Goal: Transaction & Acquisition: Purchase product/service

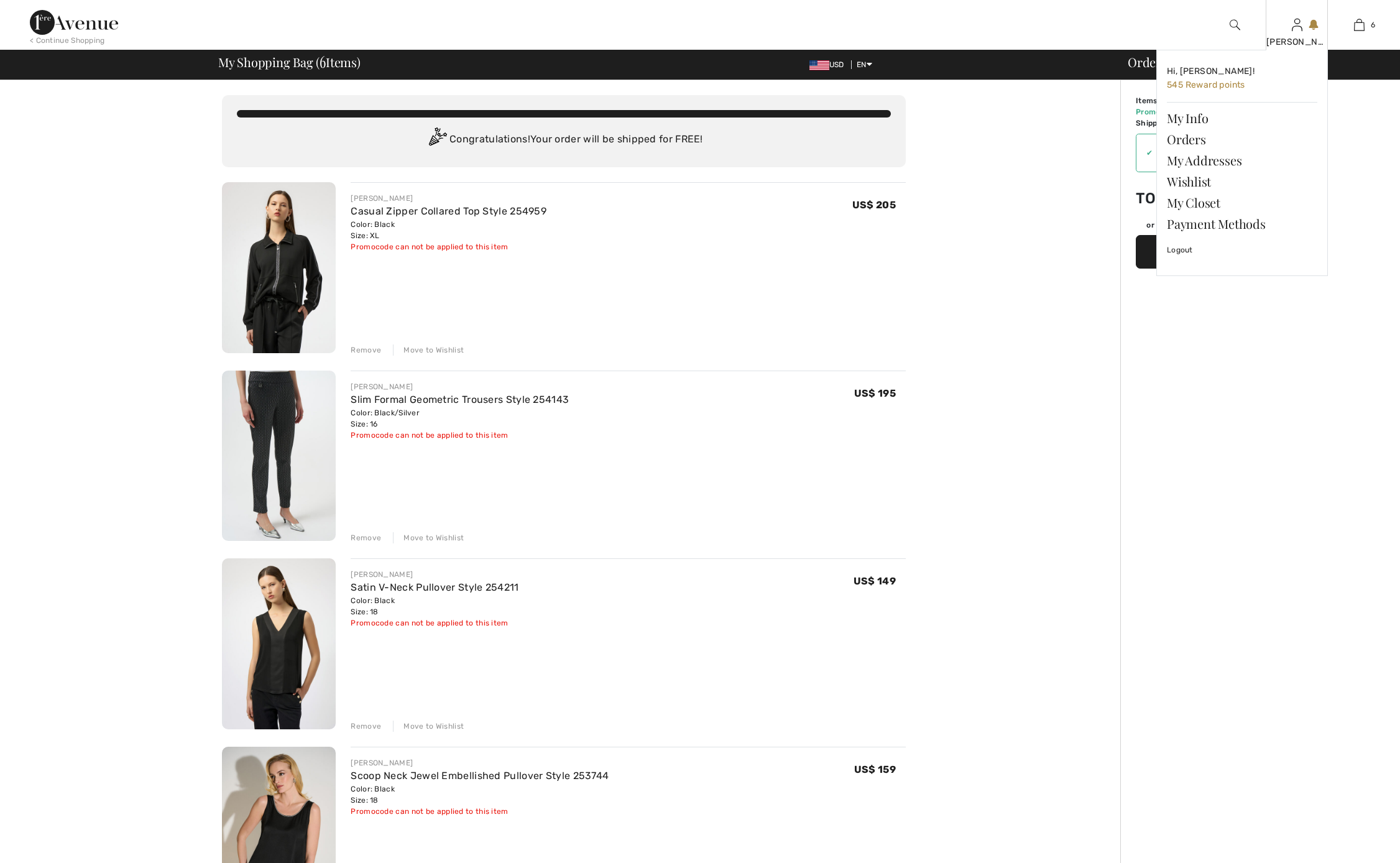
checkbox input "true"
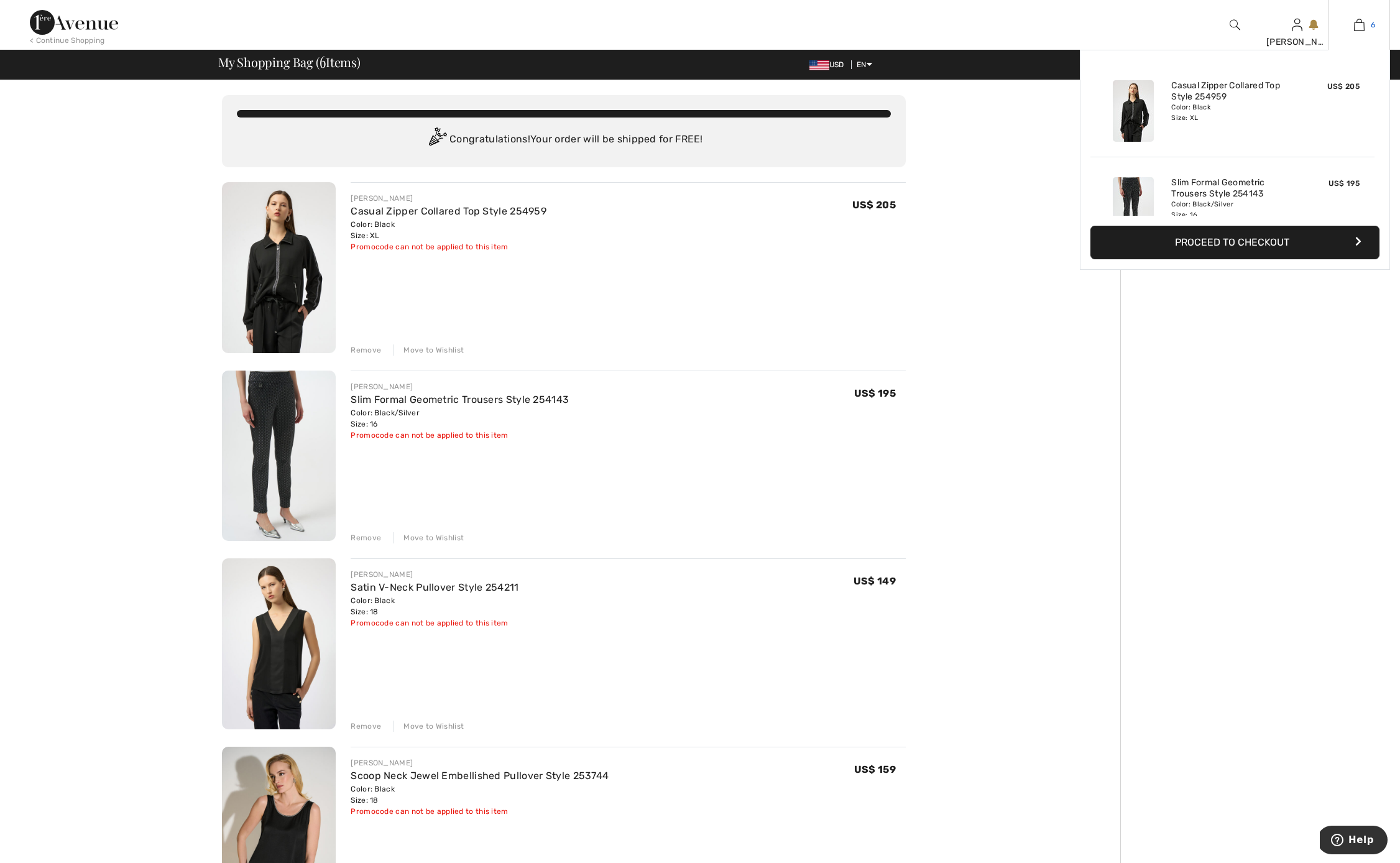
click at [1360, 22] on img at bounding box center [1359, 24] width 11 height 15
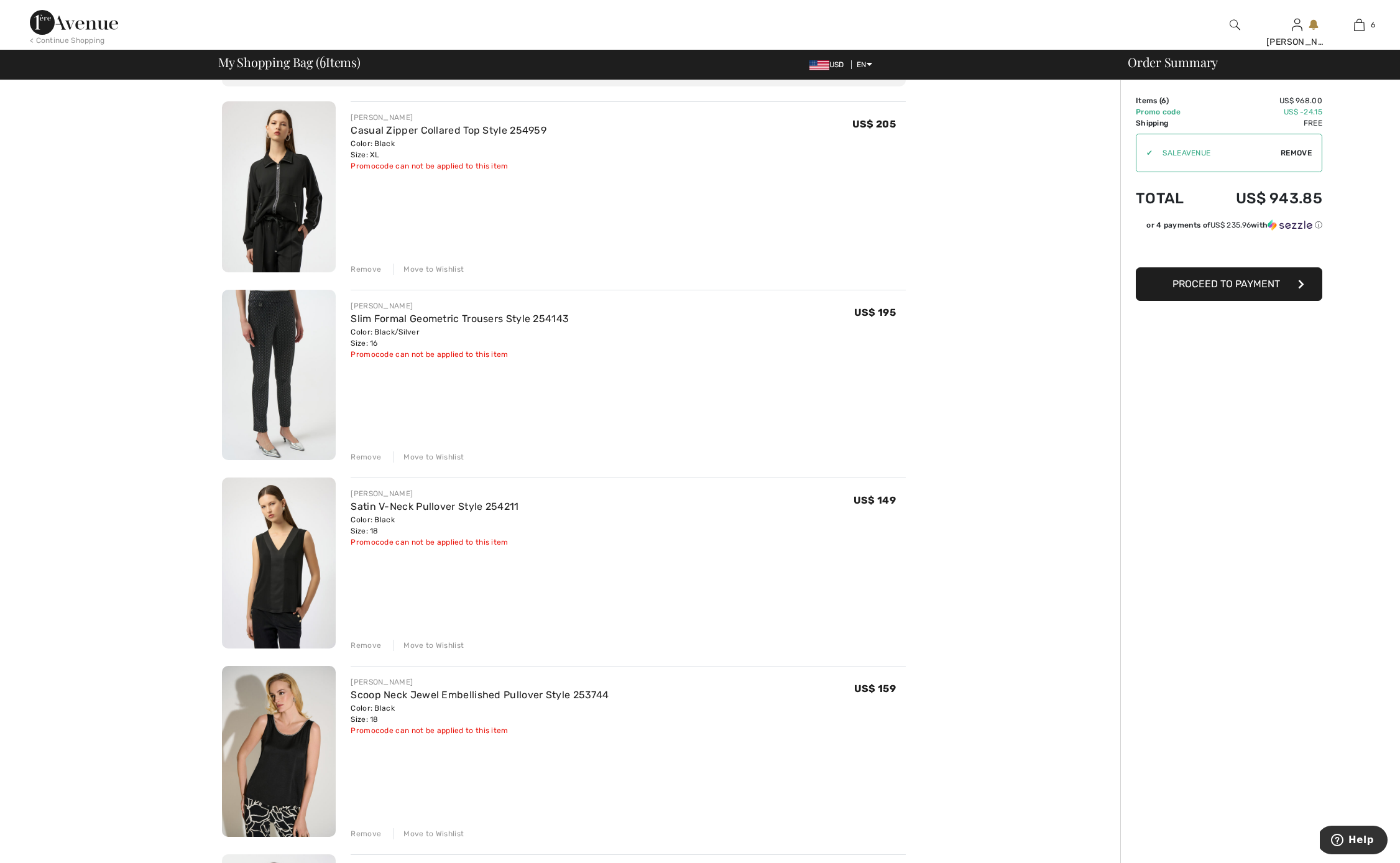
scroll to position [56, 0]
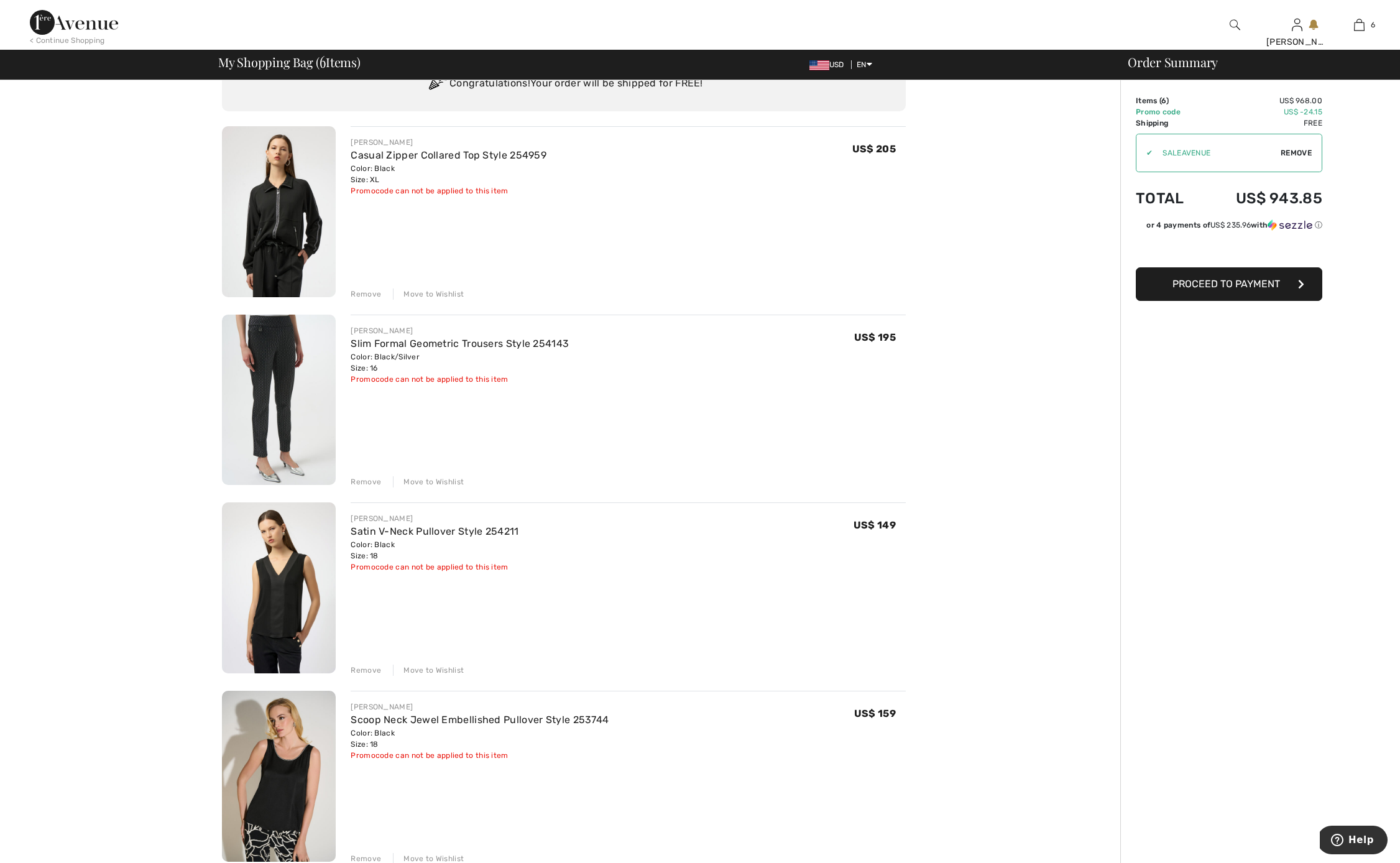
click at [362, 670] on div "Remove" at bounding box center [365, 670] width 31 height 11
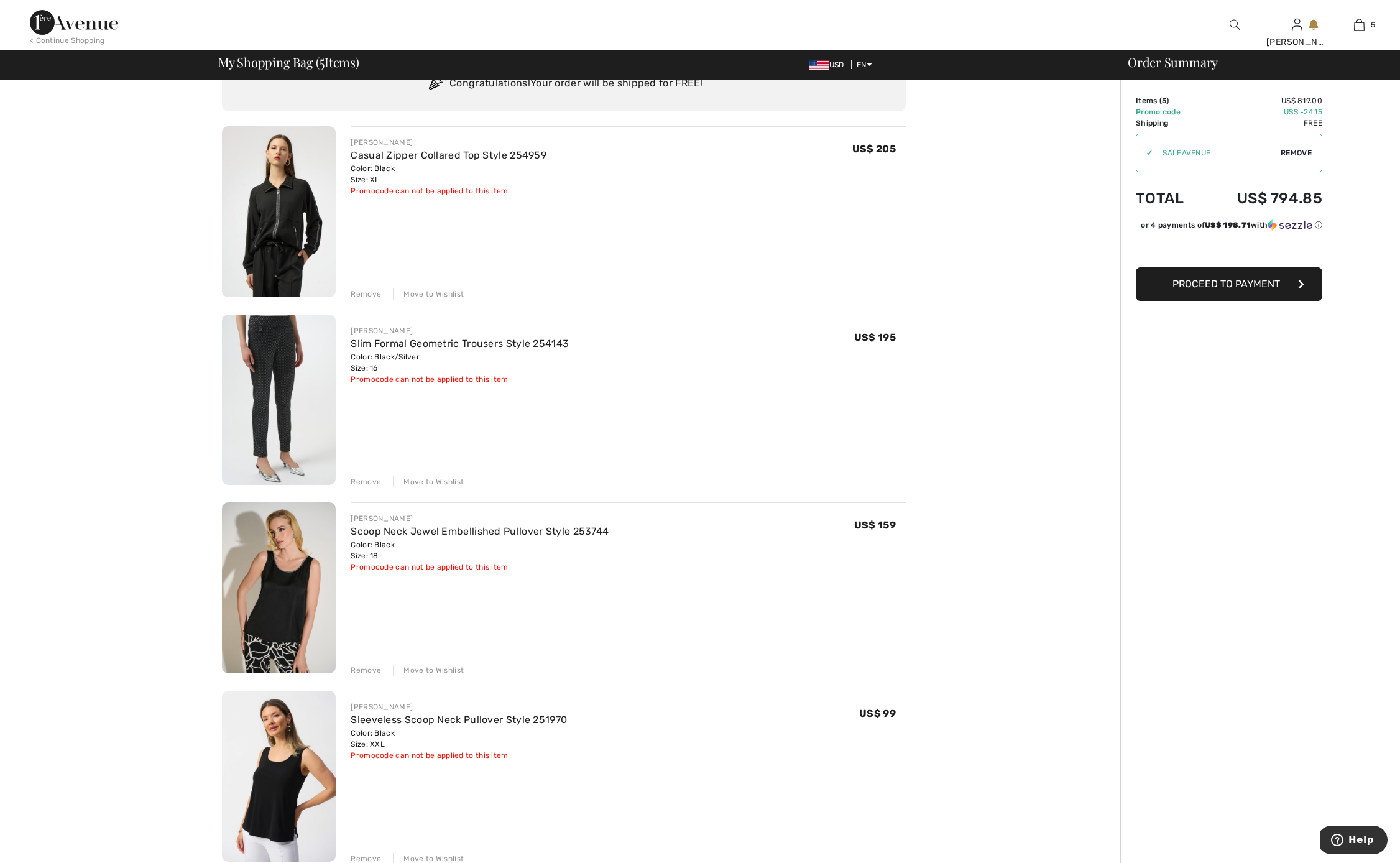
click at [278, 283] on img at bounding box center [278, 212] width 113 height 171
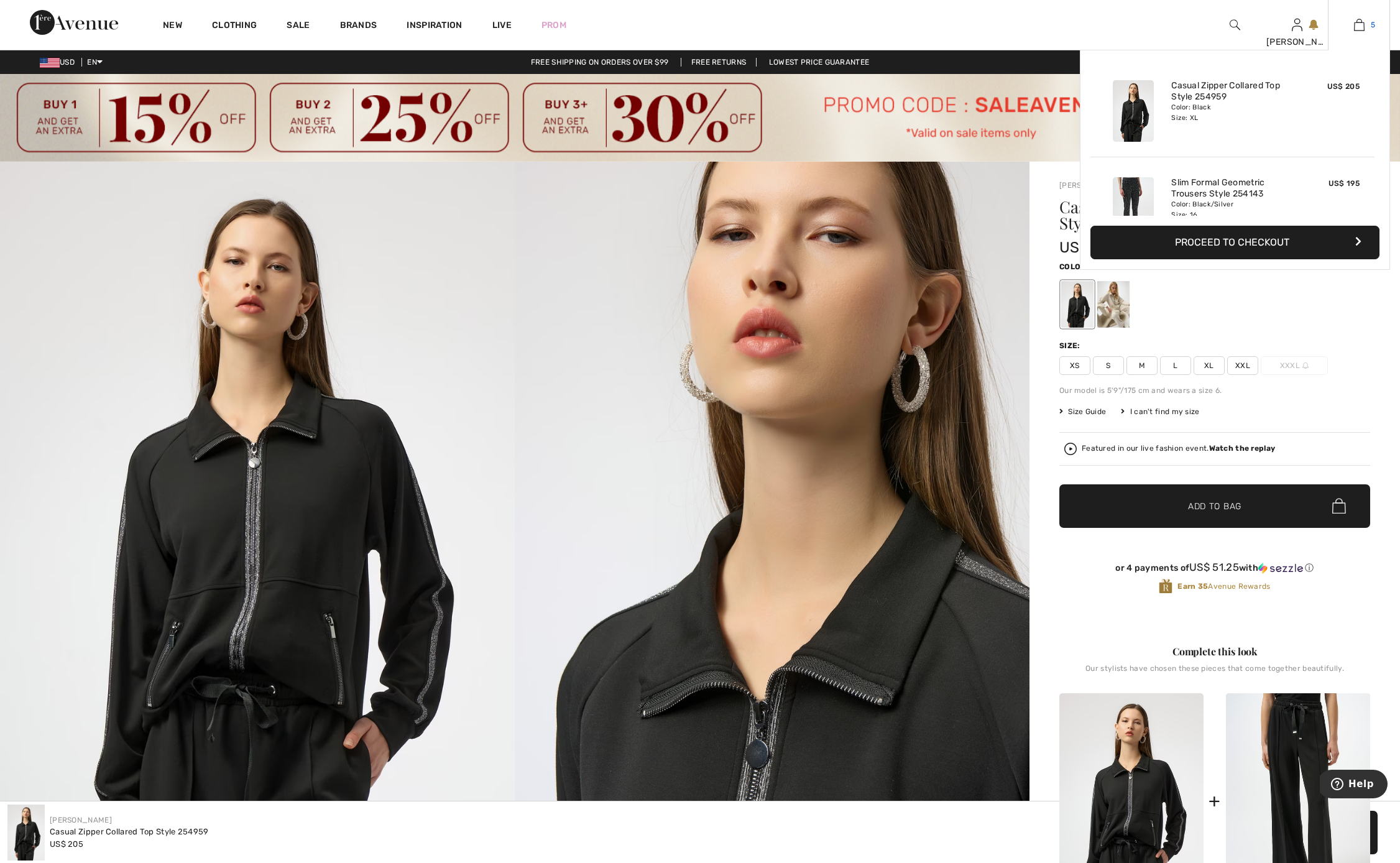
click at [1359, 24] on img at bounding box center [1359, 24] width 11 height 15
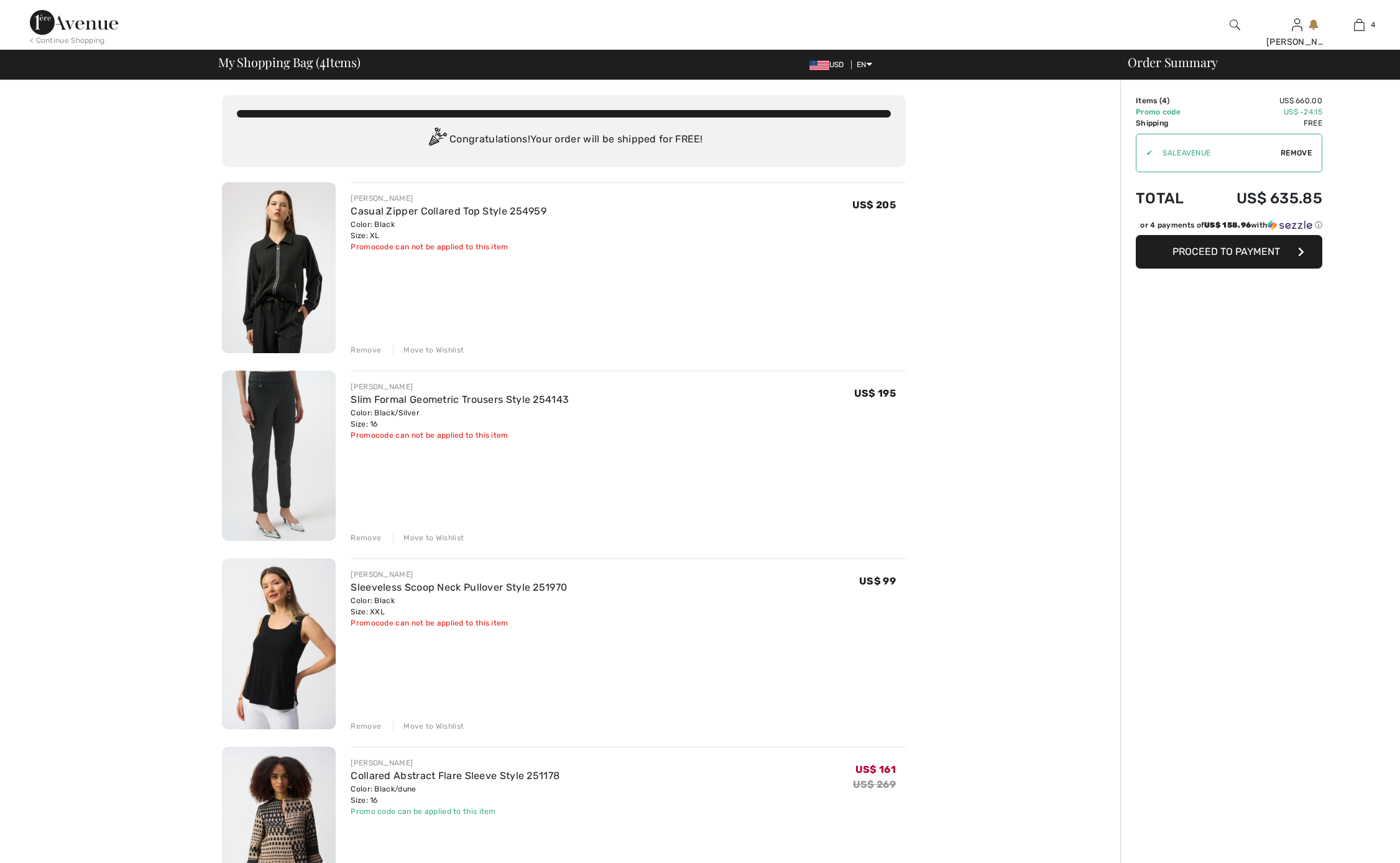
checkbox input "true"
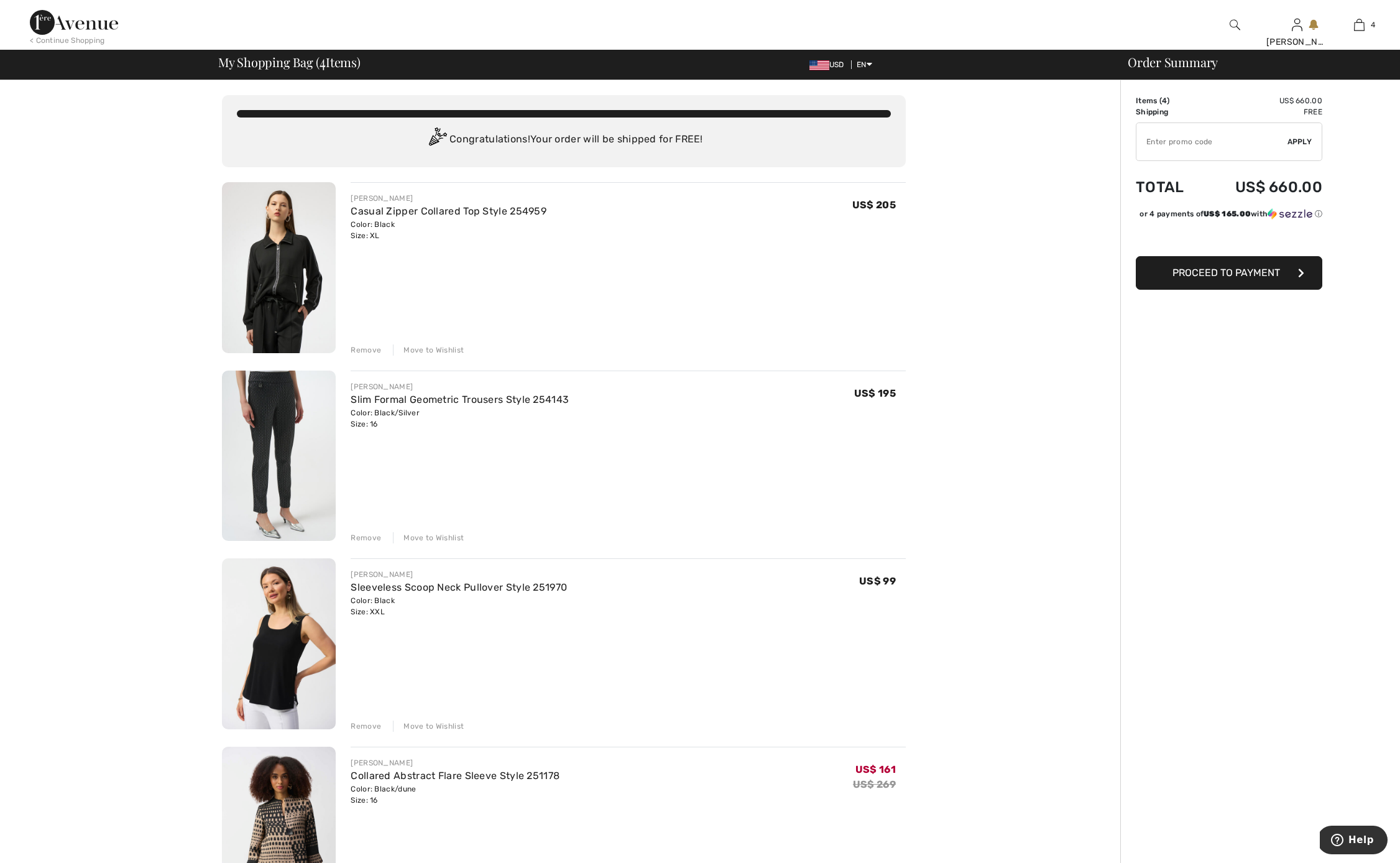
type input "SALEAVENUE"
type input "NEW15"
type input "SALEAVENUE"
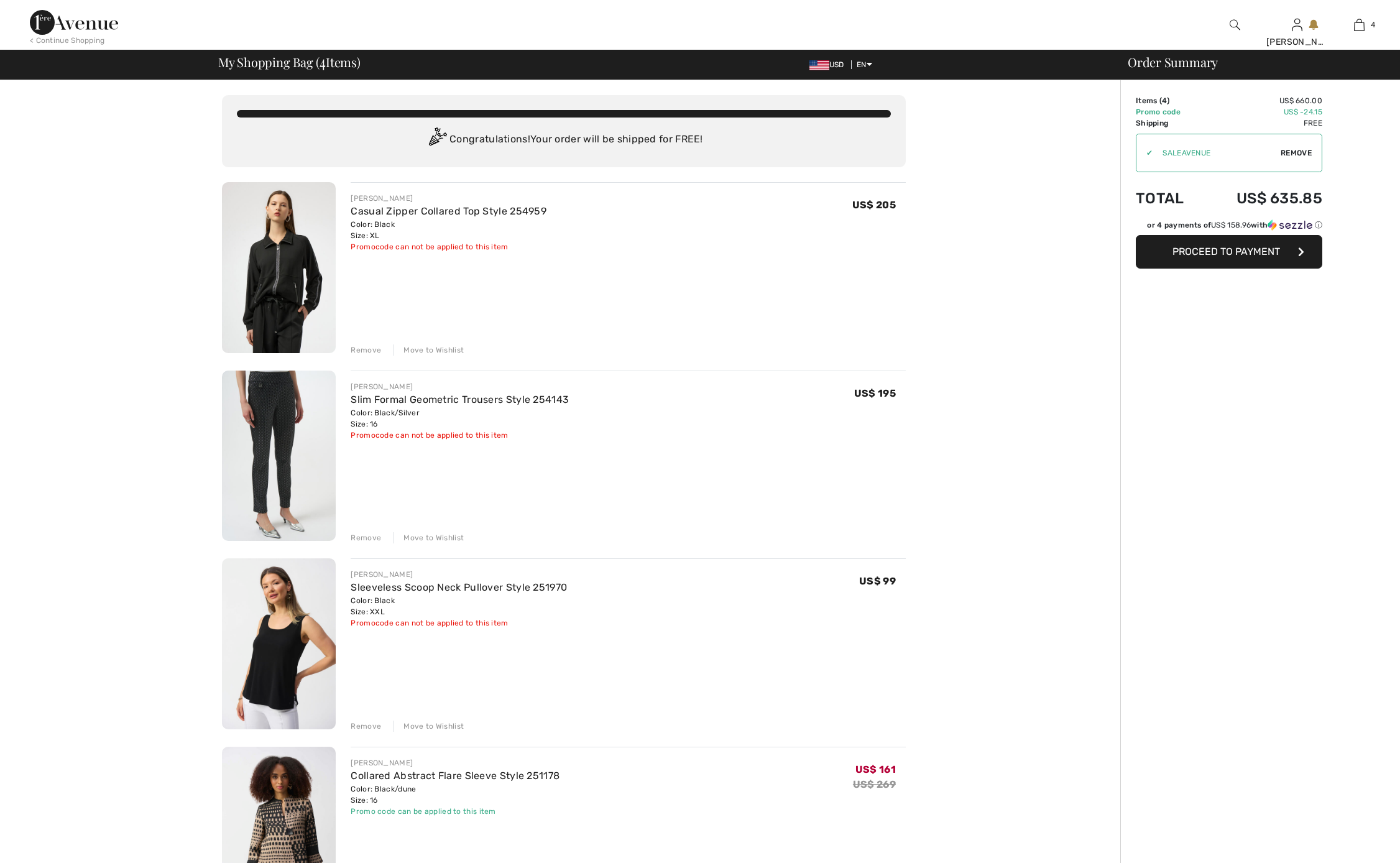
checkbox input "true"
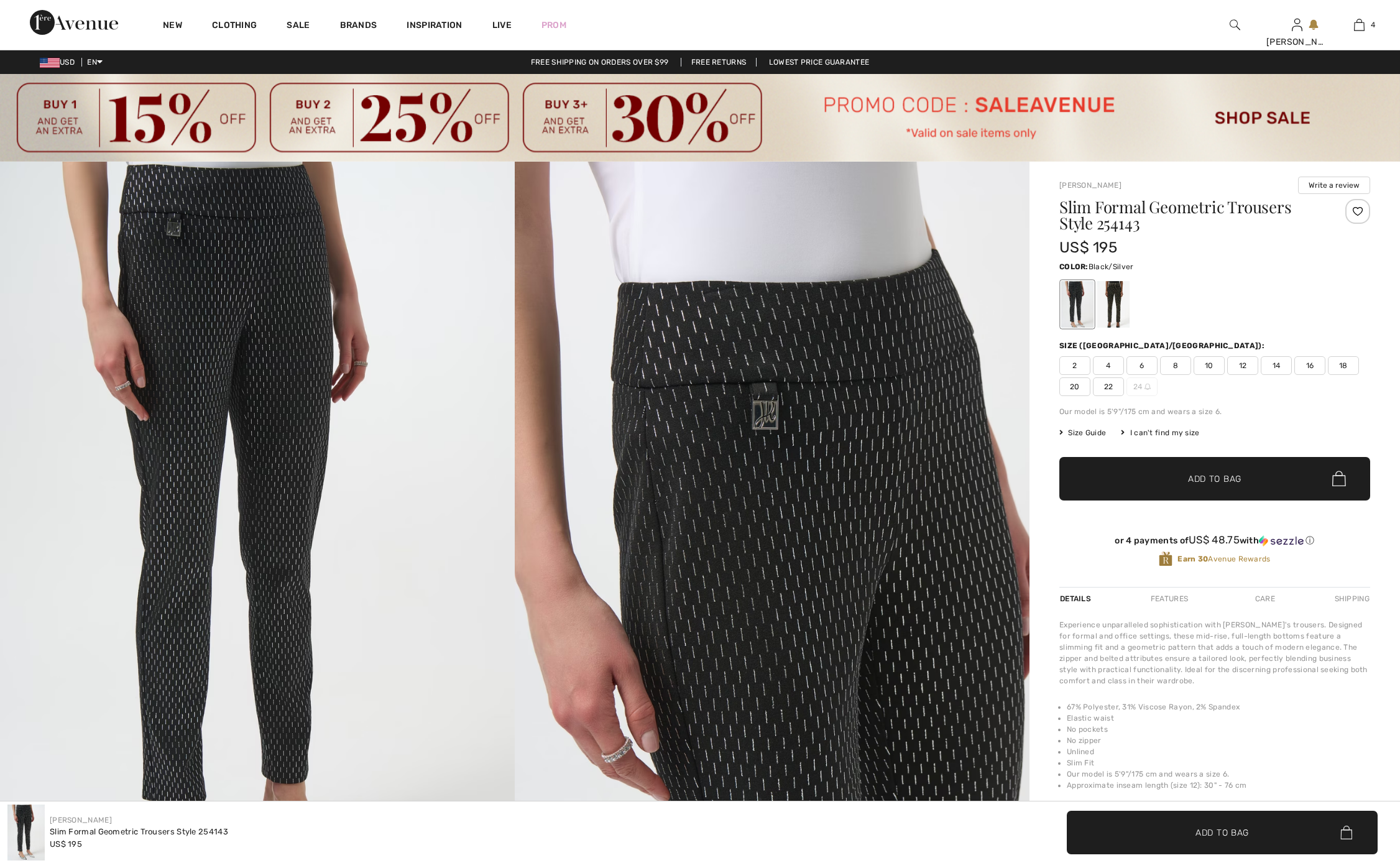
checkbox input "true"
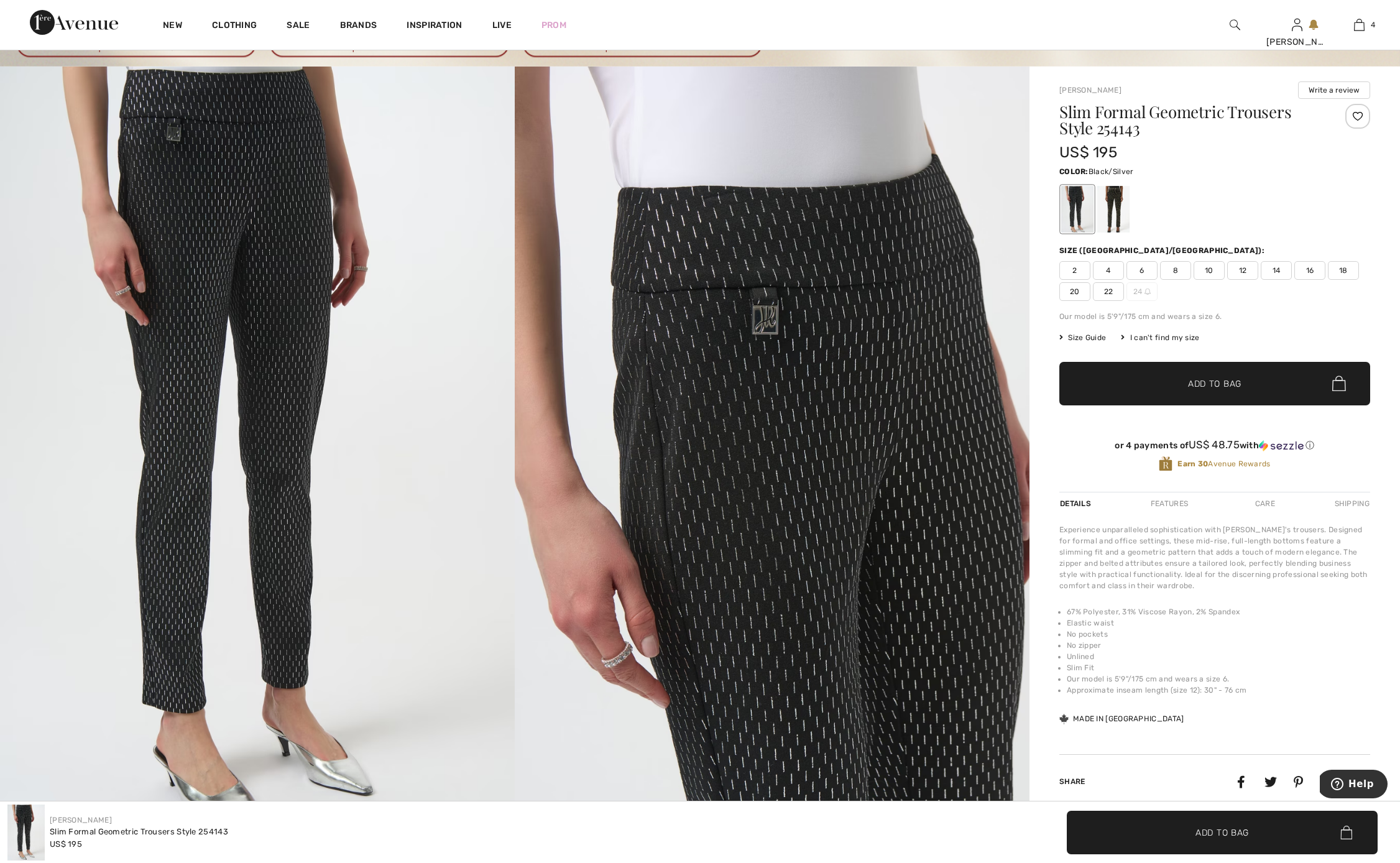
scroll to position [103, 0]
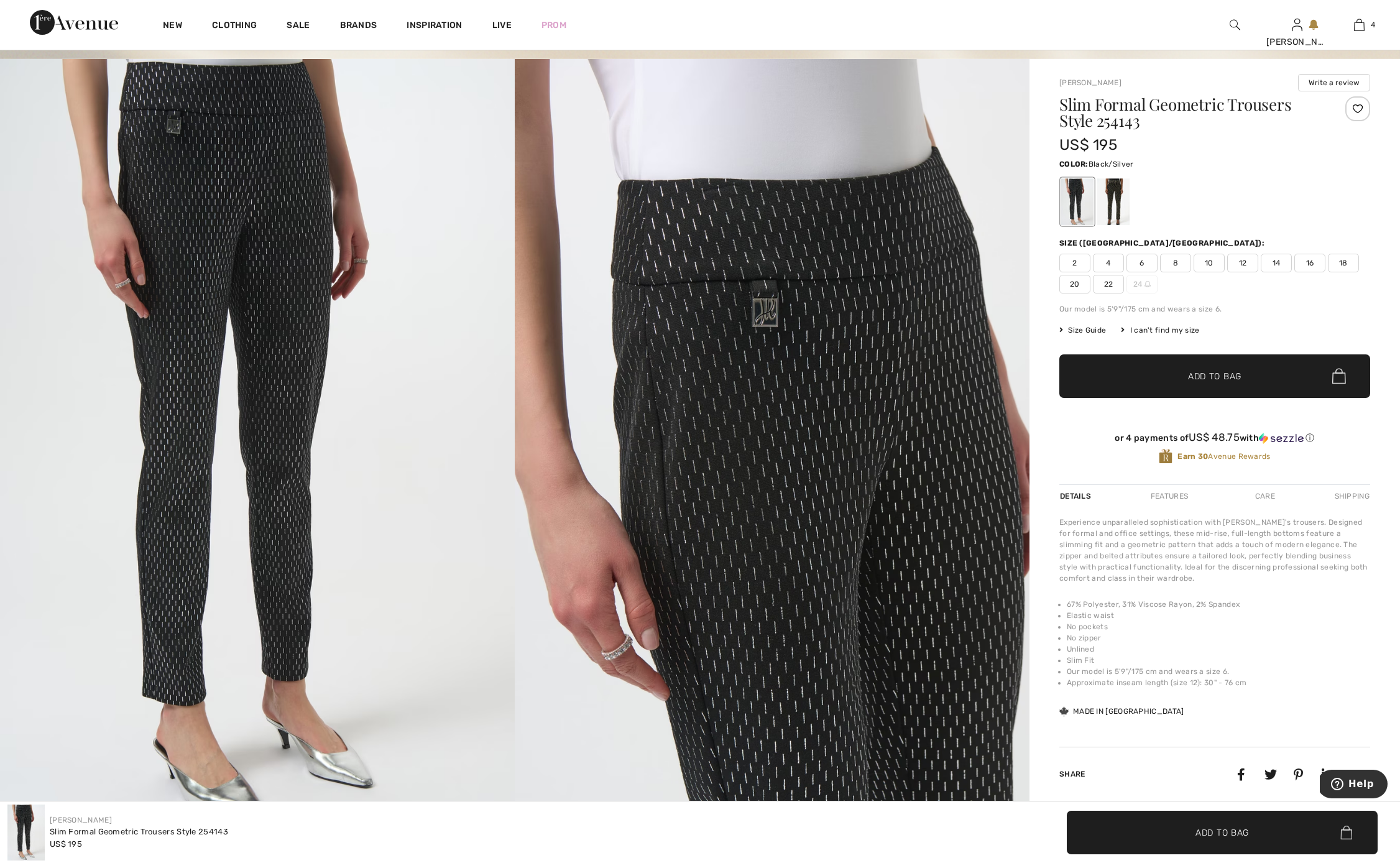
click at [1276, 262] on span "14" at bounding box center [1277, 263] width 31 height 19
click at [1234, 376] on span "Add to Bag" at bounding box center [1214, 376] width 54 height 13
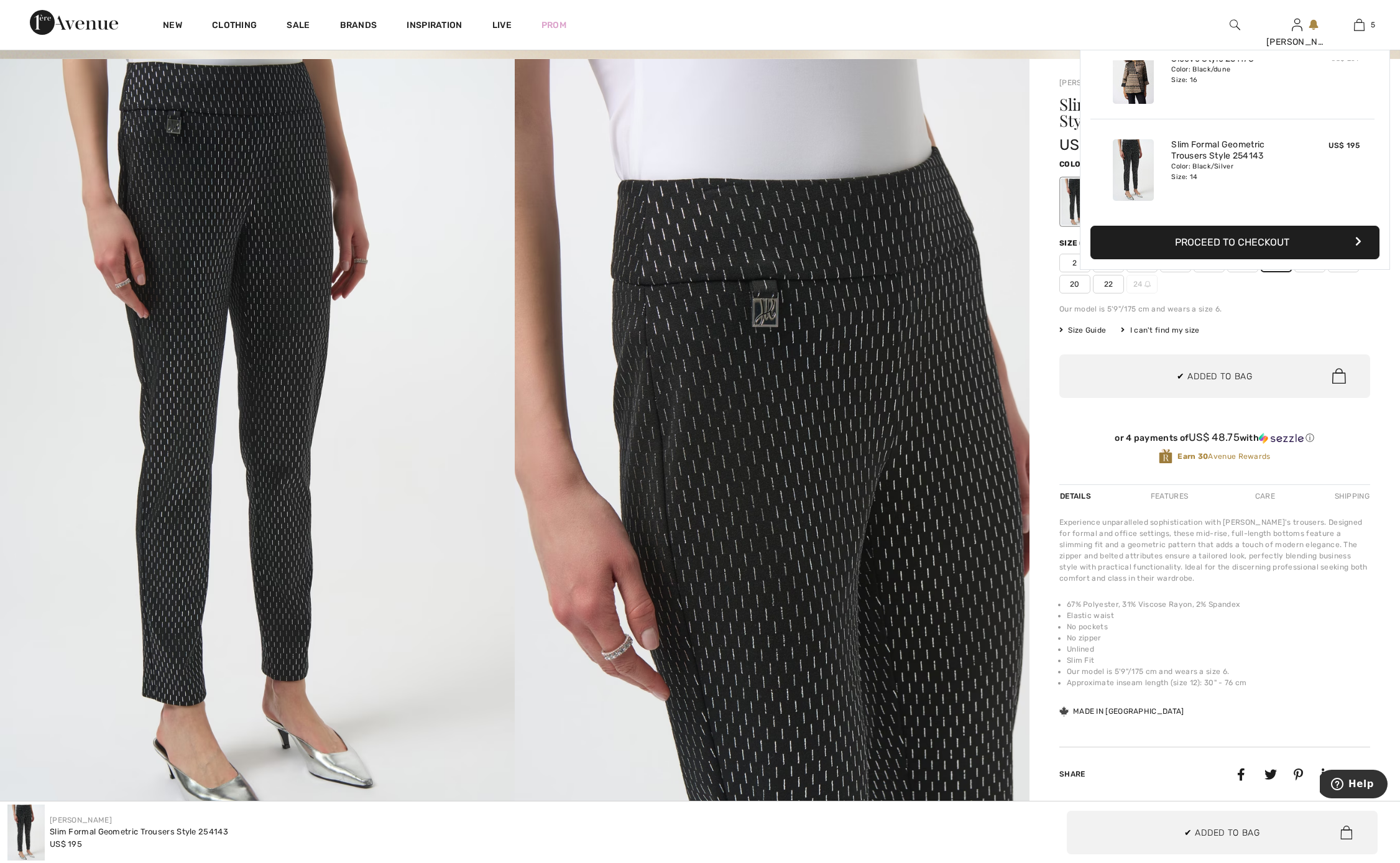
scroll to position [330, 0]
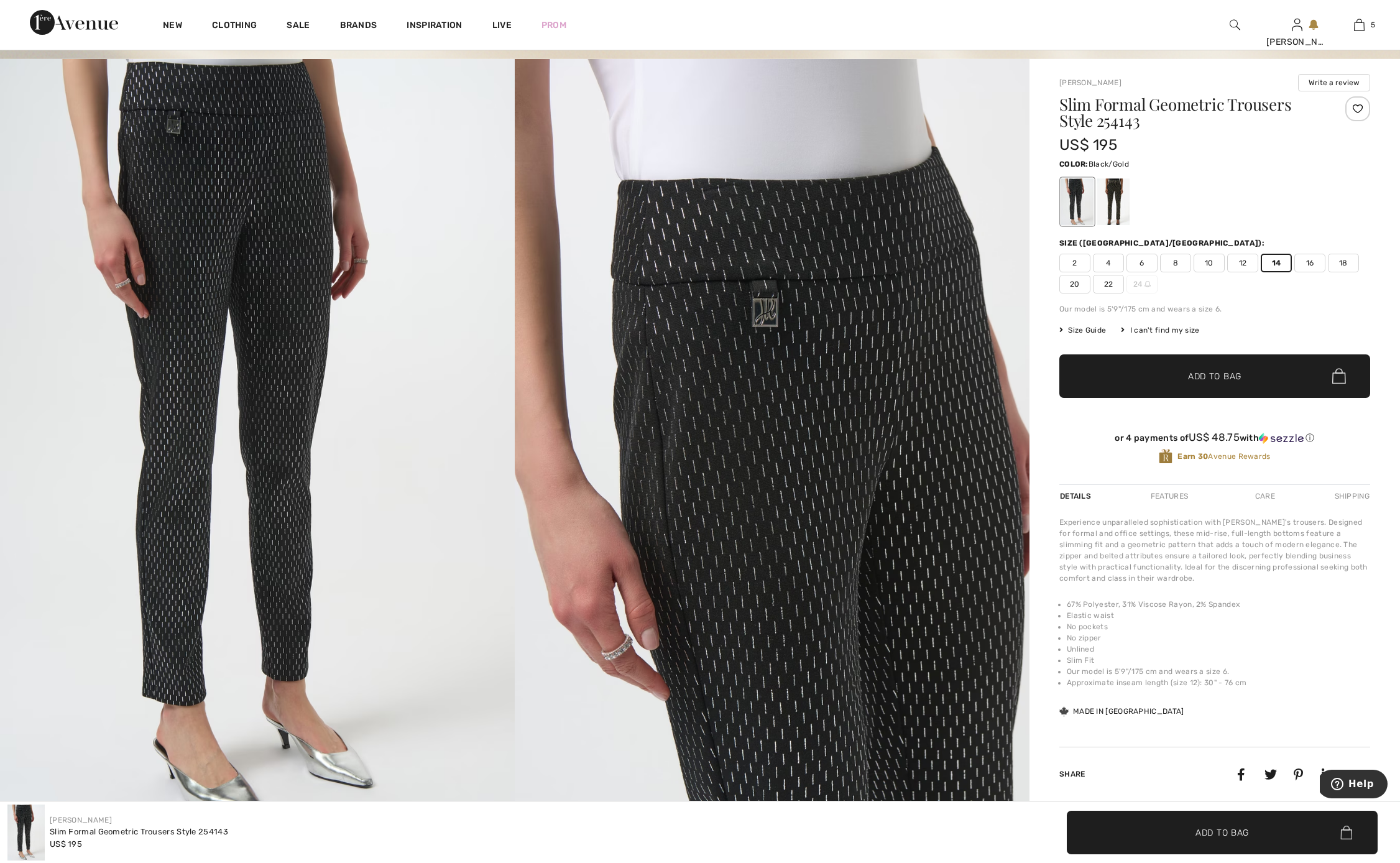
click at [1115, 203] on div at bounding box center [1113, 201] width 32 height 46
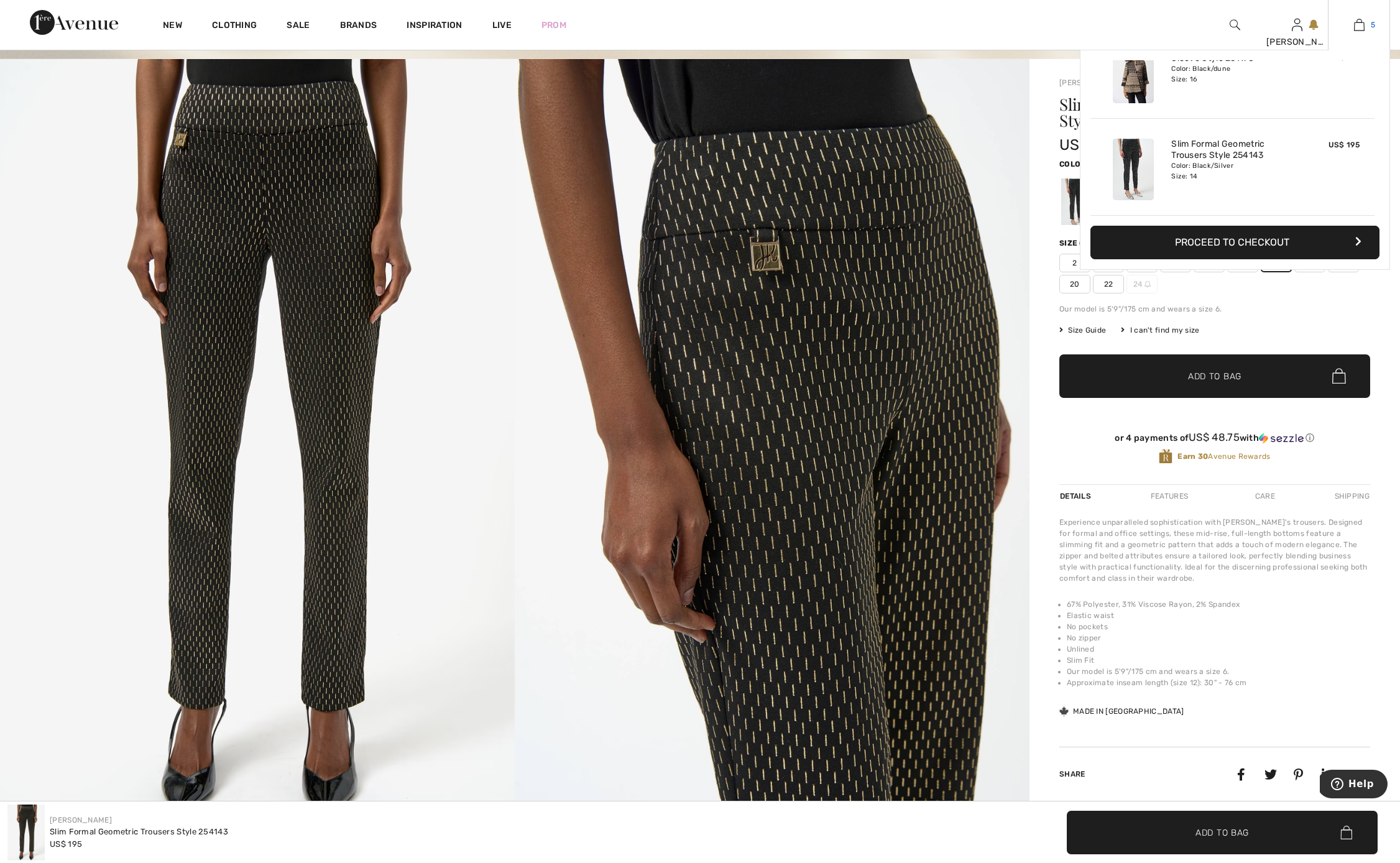
click at [1359, 28] on img at bounding box center [1359, 24] width 11 height 15
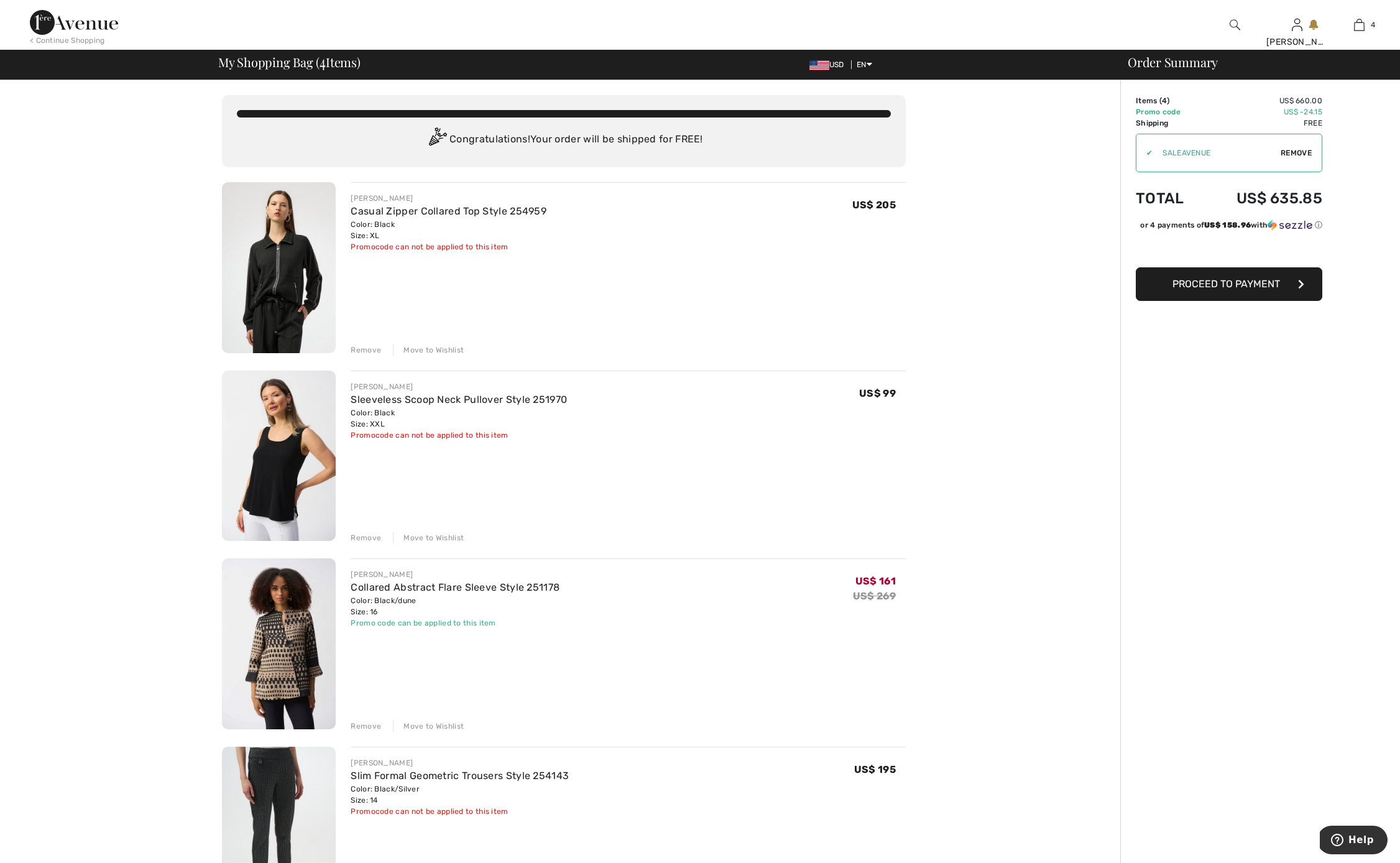
click at [1234, 283] on span "Proceed to Payment" at bounding box center [1226, 284] width 108 height 12
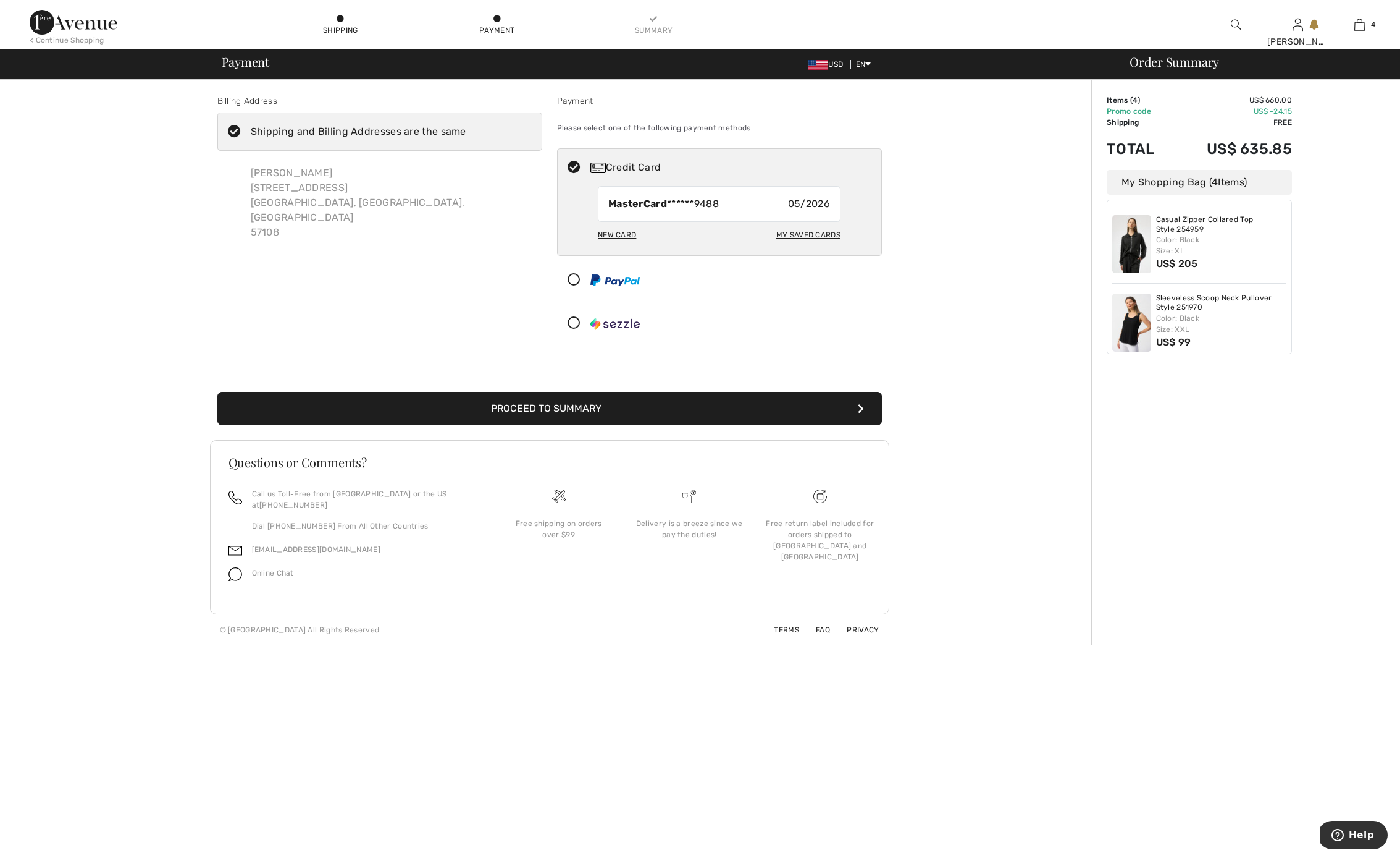
click at [555, 408] on button "Proceed to Summary" at bounding box center [550, 408] width 665 height 33
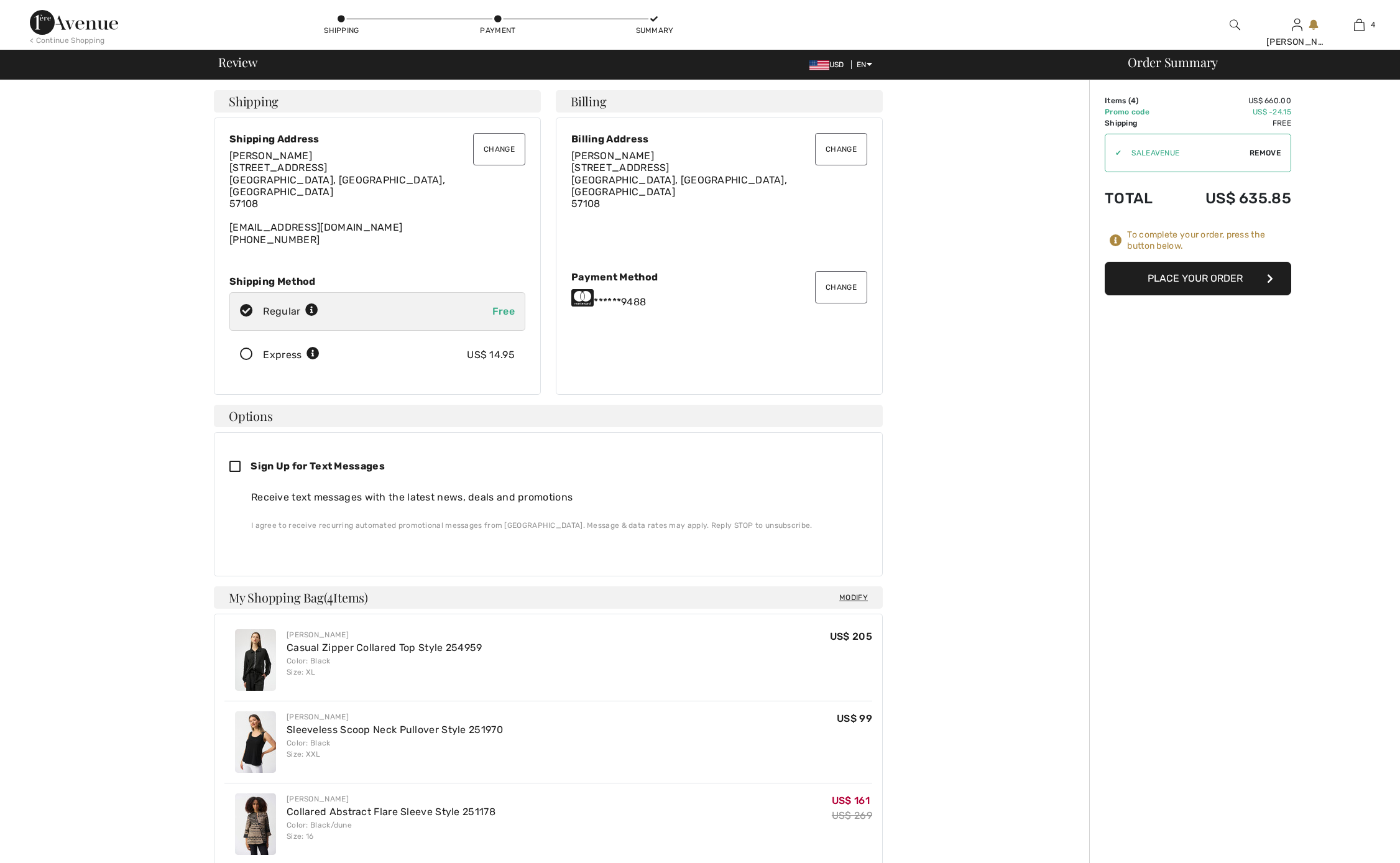
checkbox input "true"
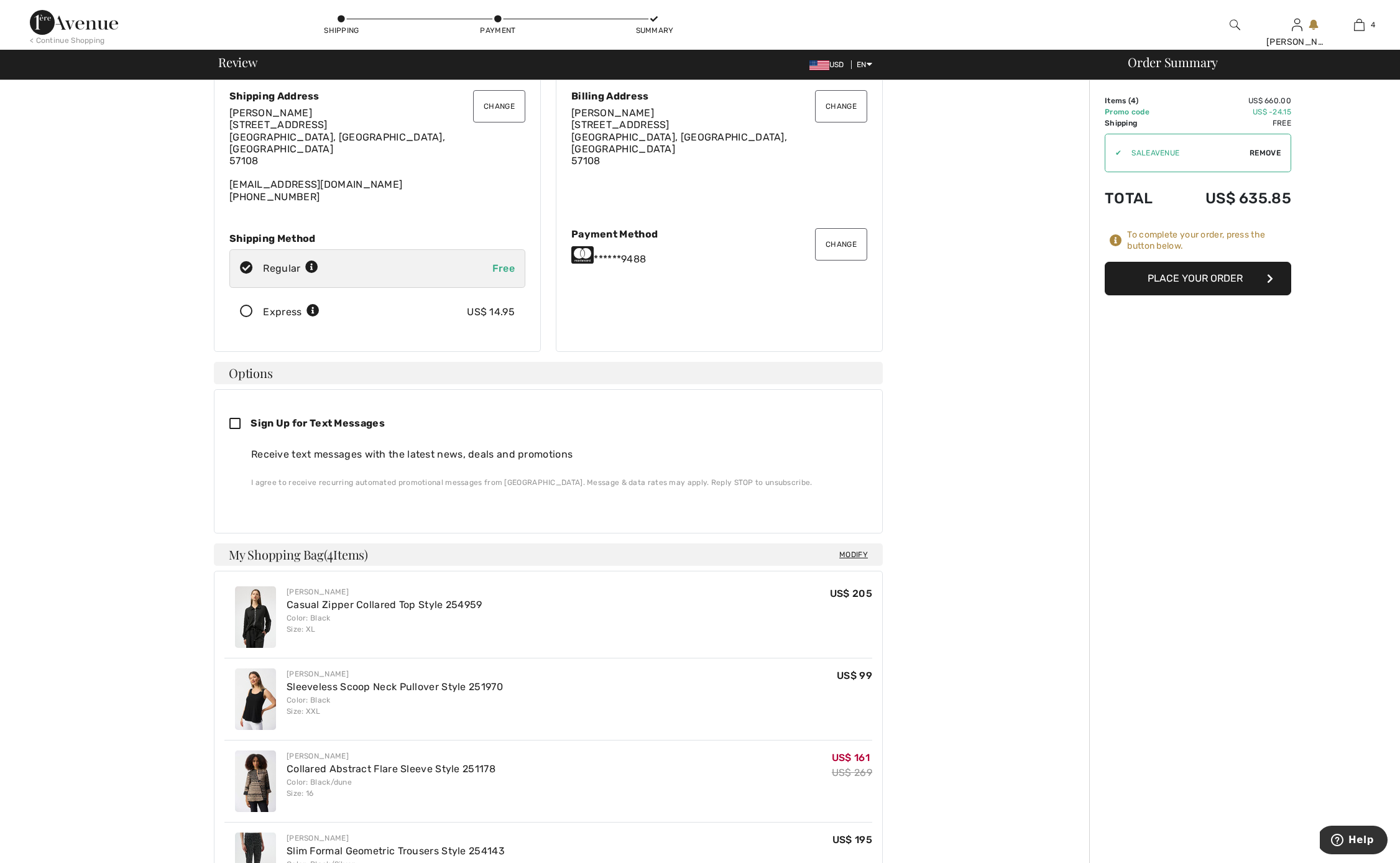
scroll to position [44, 0]
click at [1163, 277] on button "Place Your Order" at bounding box center [1197, 278] width 186 height 34
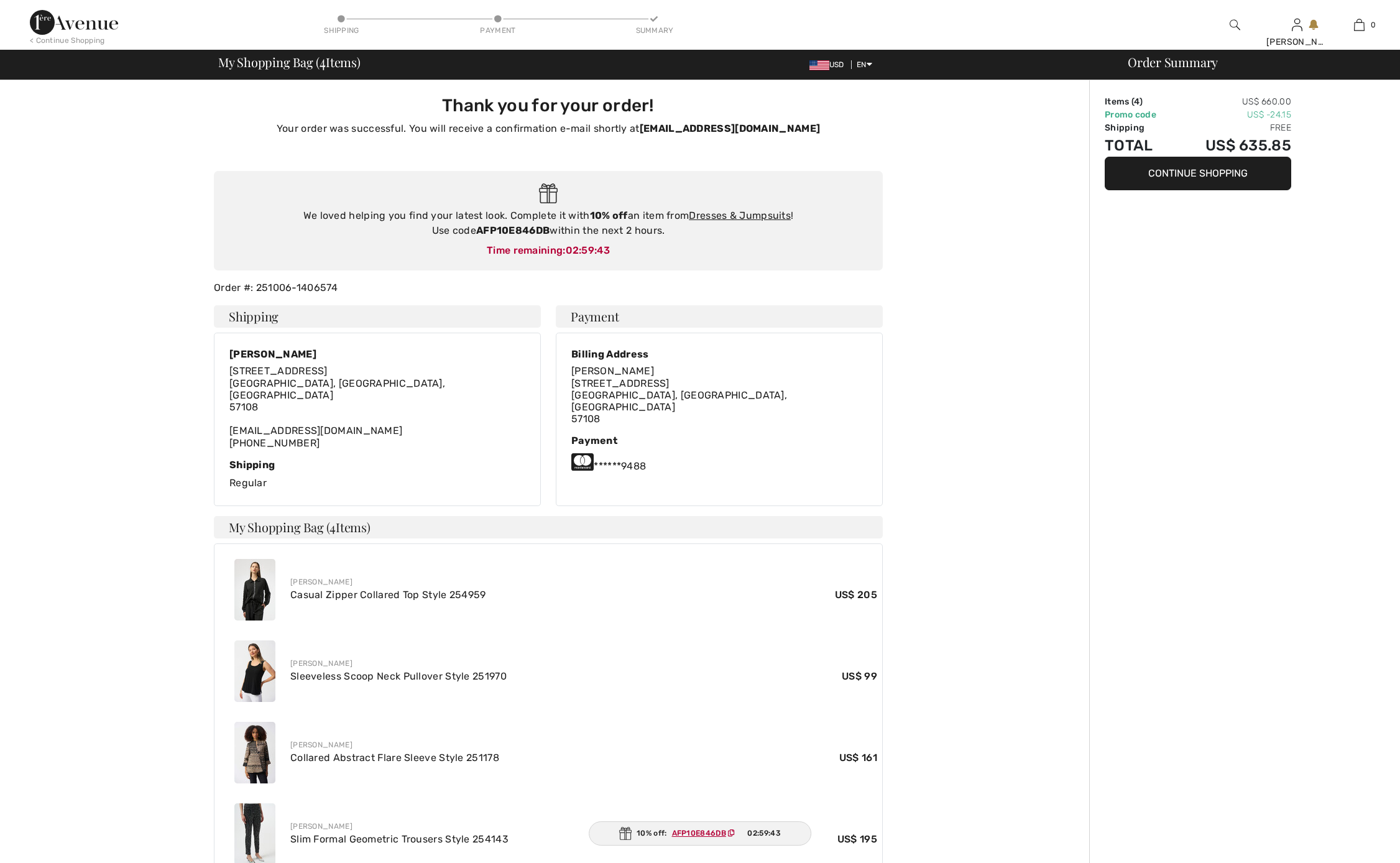
checkbox input "true"
